Goal: Task Accomplishment & Management: Manage account settings

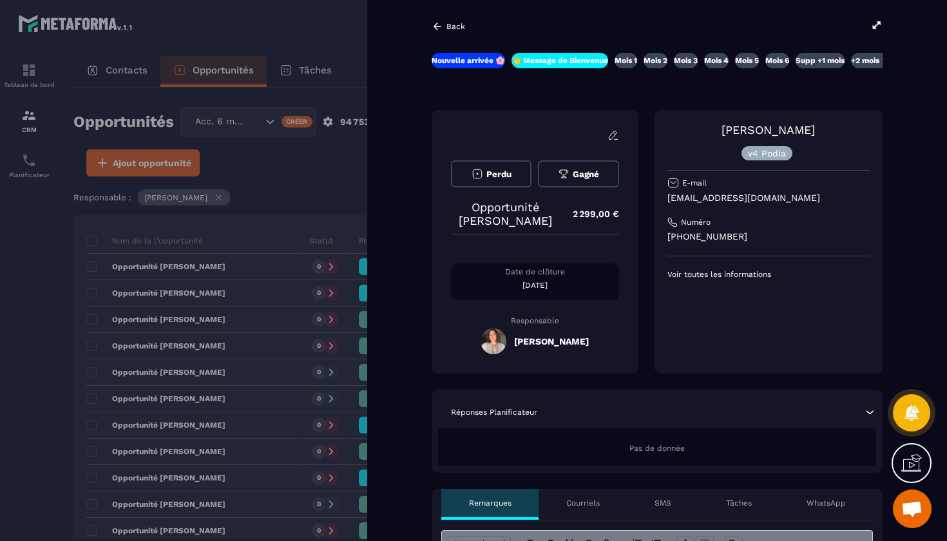
scroll to position [55, 0]
click at [450, 22] on p "Back" at bounding box center [455, 26] width 19 height 9
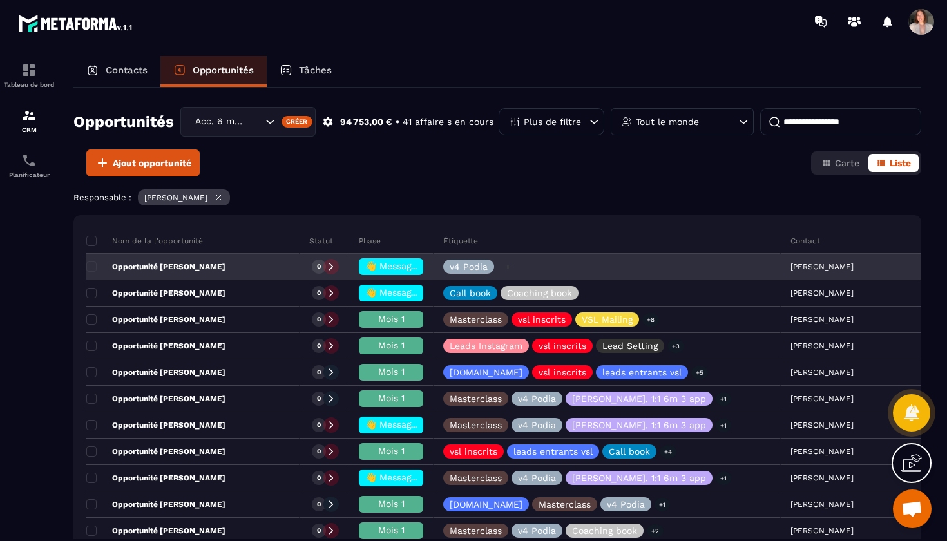
click at [511, 268] on icon at bounding box center [508, 267] width 8 height 8
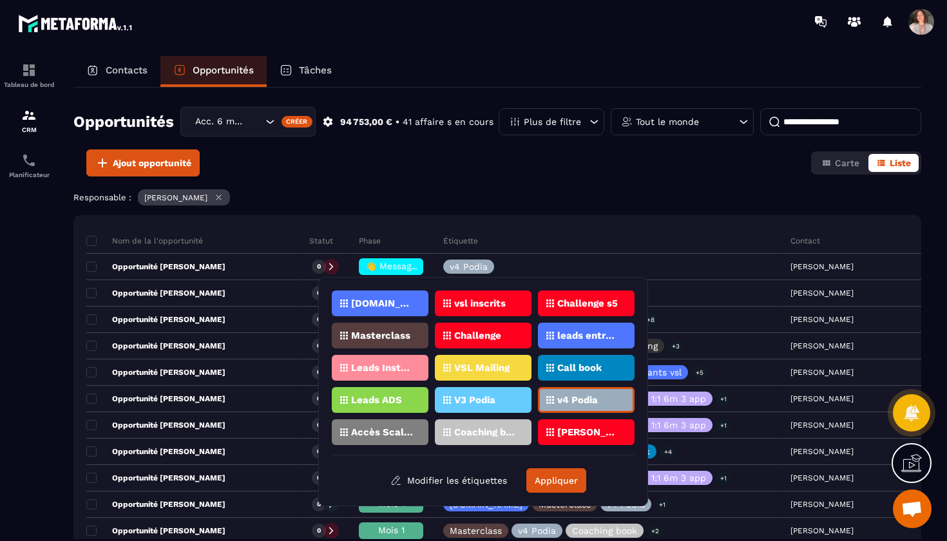
click at [631, 203] on div "Responsable : [PERSON_NAME]" at bounding box center [497, 198] width 848 height 19
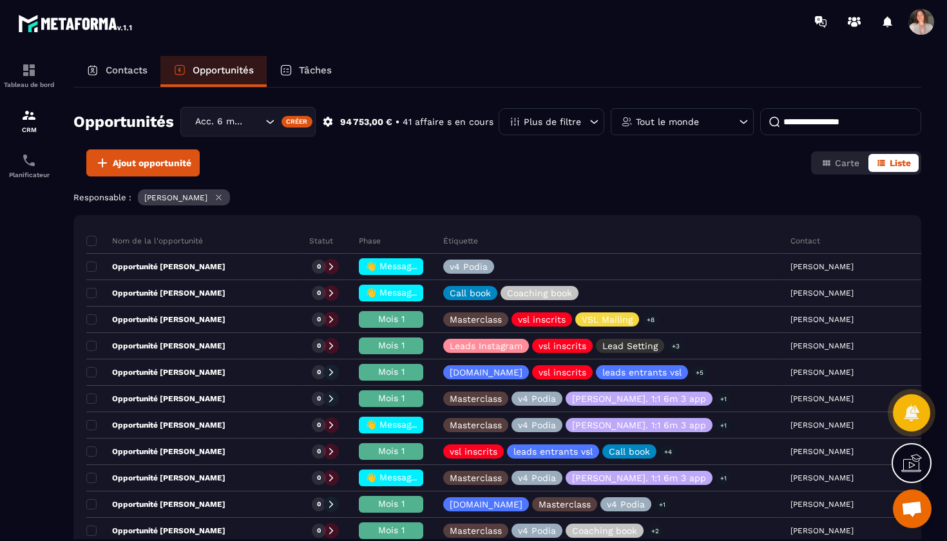
click at [655, 123] on p "Tout le monde" at bounding box center [667, 121] width 63 height 9
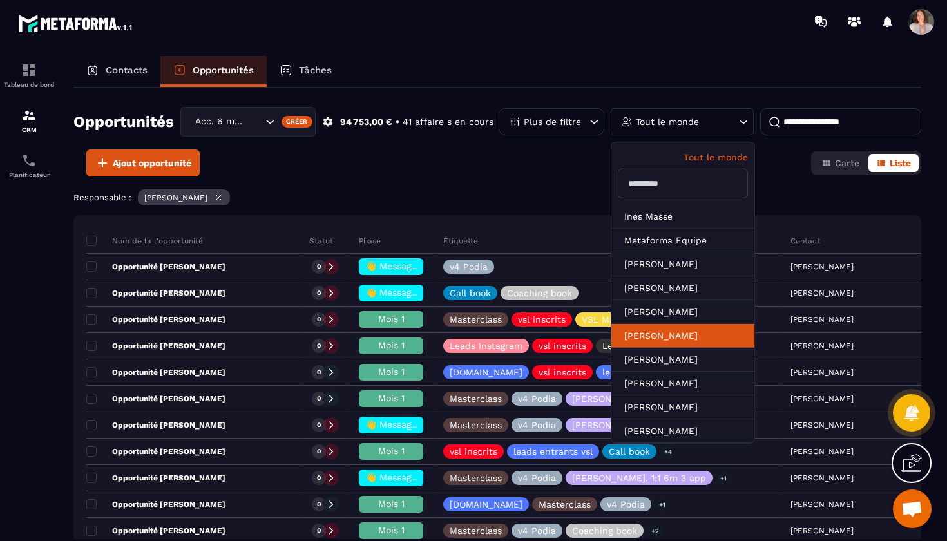
click at [683, 348] on li "[PERSON_NAME]" at bounding box center [682, 360] width 143 height 24
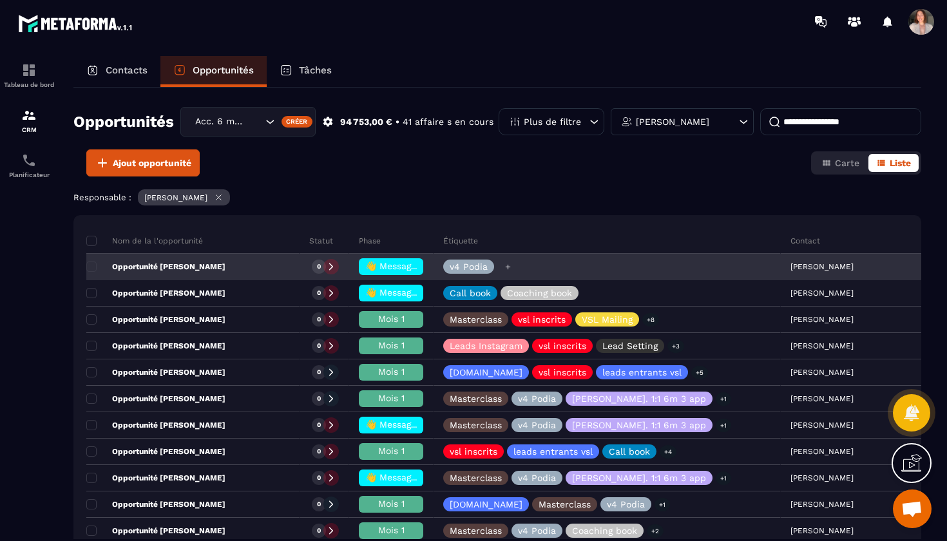
click at [510, 267] on icon at bounding box center [507, 266] width 5 height 5
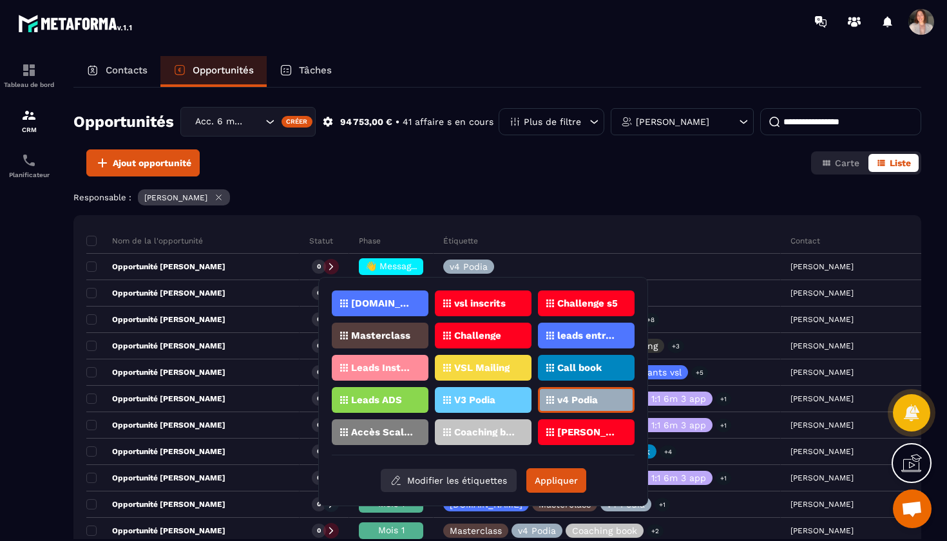
click at [456, 486] on button "Modifier les étiquettes" at bounding box center [449, 480] width 136 height 23
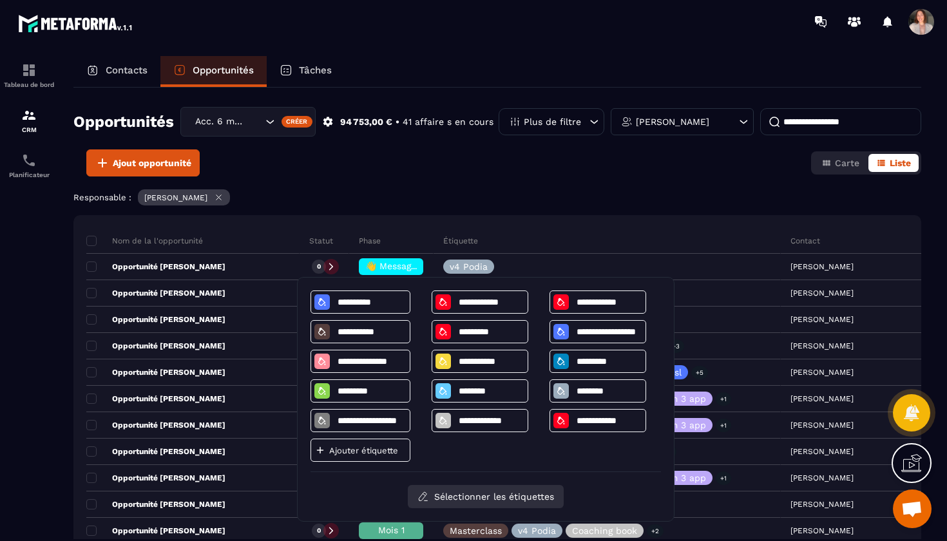
click at [448, 492] on button "Sélectionner les étiquettes" at bounding box center [486, 496] width 156 height 23
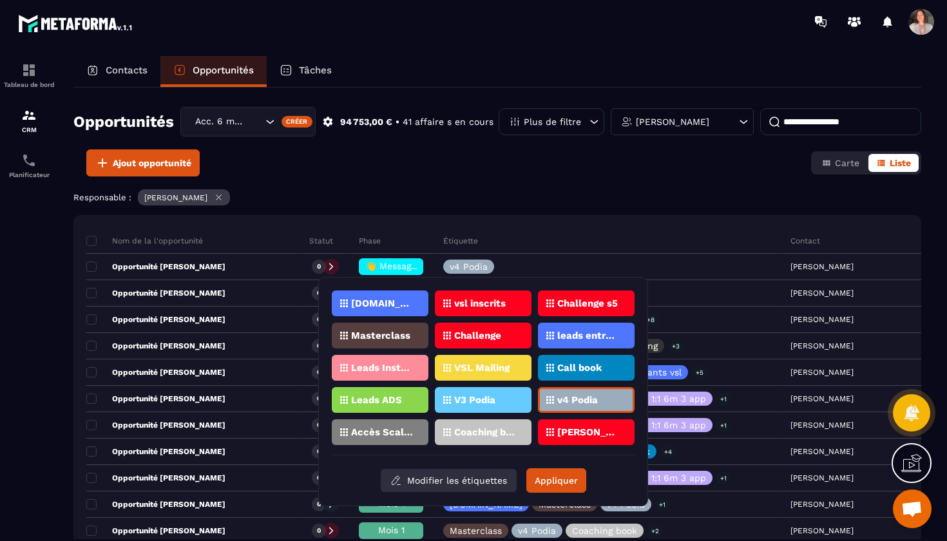
click at [480, 482] on button "Modifier les étiquettes" at bounding box center [449, 480] width 136 height 23
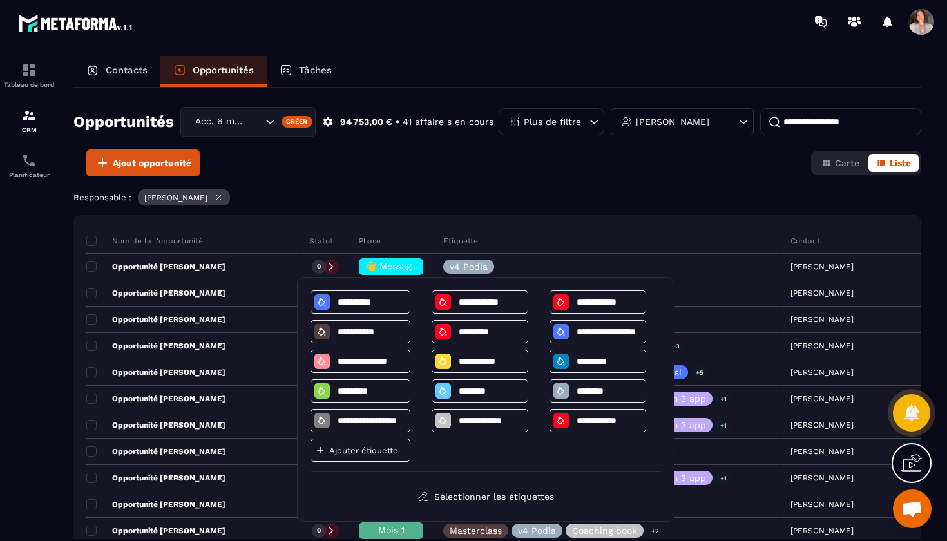
click at [399, 455] on div "Ajouter étiquette" at bounding box center [360, 450] width 100 height 23
click at [336, 448] on p "Ajouter étiquette" at bounding box center [367, 451] width 77 height 10
click at [361, 450] on p "Ajouter étiquette" at bounding box center [367, 451] width 77 height 10
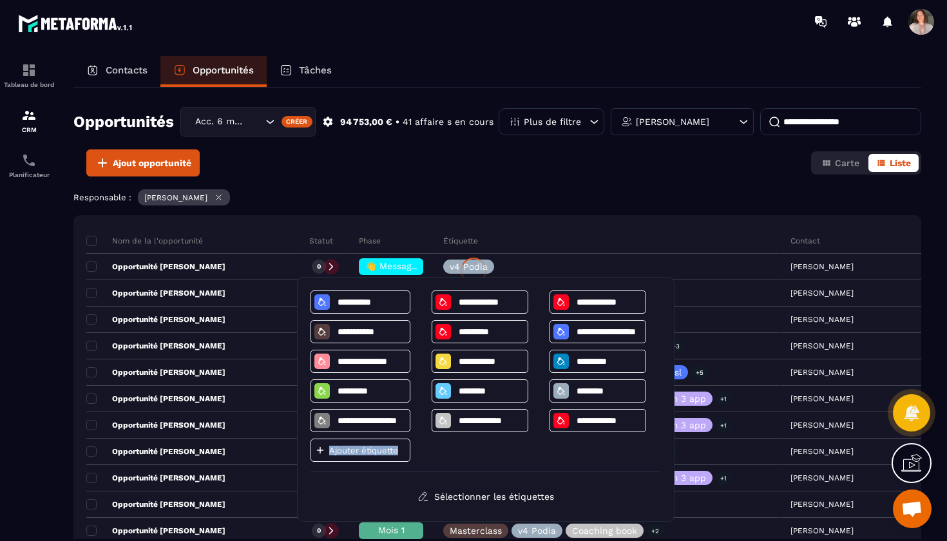
click at [361, 450] on p "Ajouter étiquette" at bounding box center [367, 451] width 77 height 10
click at [521, 182] on div "Opportunités Acc. 6 mois - 3 appels Créer 94 753,00 € • 41 affaire s en cours P…" at bounding box center [497, 314] width 848 height 452
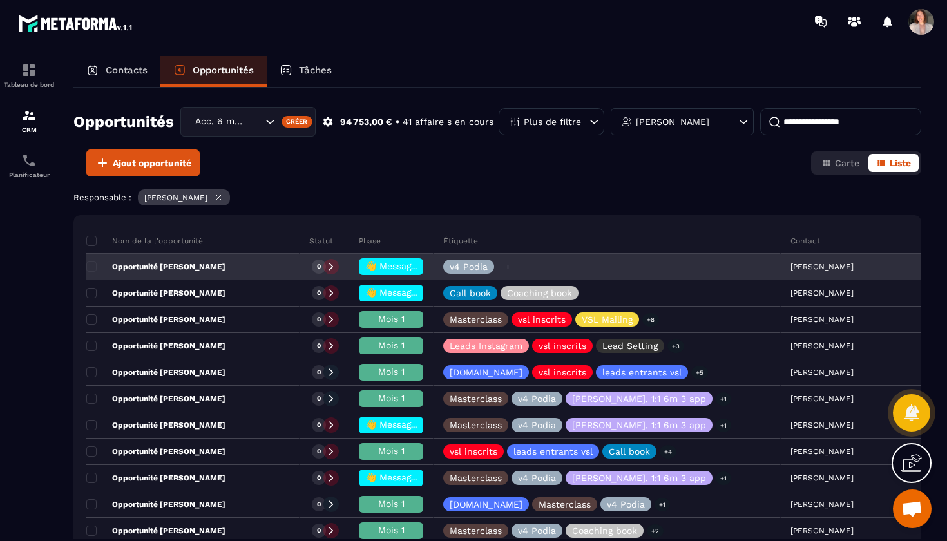
click at [512, 266] on icon at bounding box center [508, 267] width 8 height 8
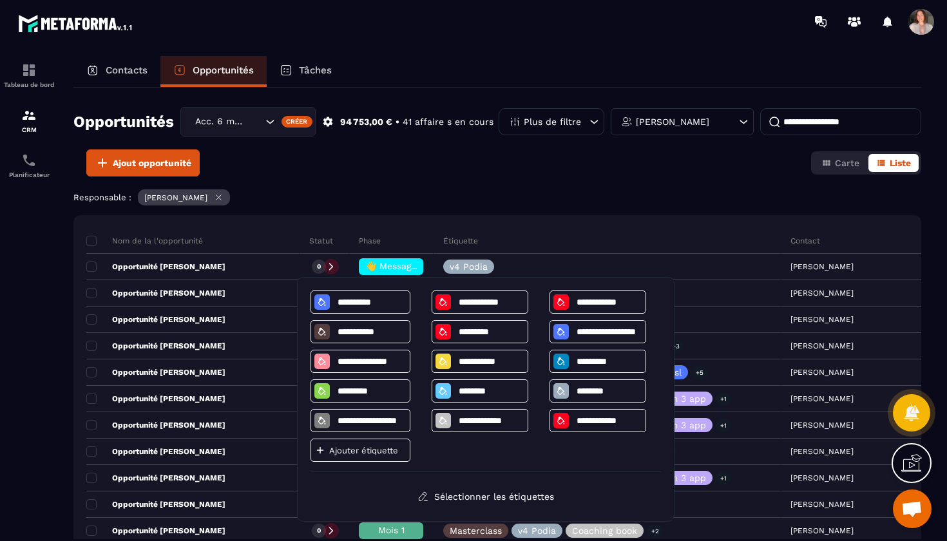
click at [319, 185] on div "Opportunités Acc. 6 mois - 3 appels Créer 94 753,00 € • 41 affaire s en cours P…" at bounding box center [497, 314] width 848 height 452
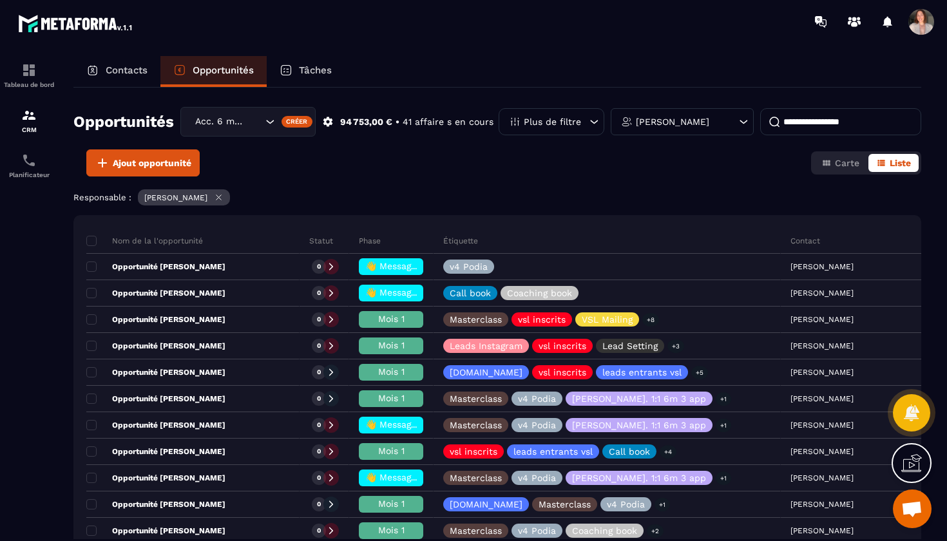
click at [305, 76] on div "Tâches" at bounding box center [306, 71] width 78 height 31
click at [292, 67] on icon at bounding box center [286, 70] width 13 height 13
click at [289, 73] on icon at bounding box center [286, 70] width 13 height 13
click at [296, 60] on div "Tâches" at bounding box center [306, 71] width 78 height 31
click at [286, 68] on icon at bounding box center [286, 70] width 13 height 13
